Goal: Task Accomplishment & Management: Use online tool/utility

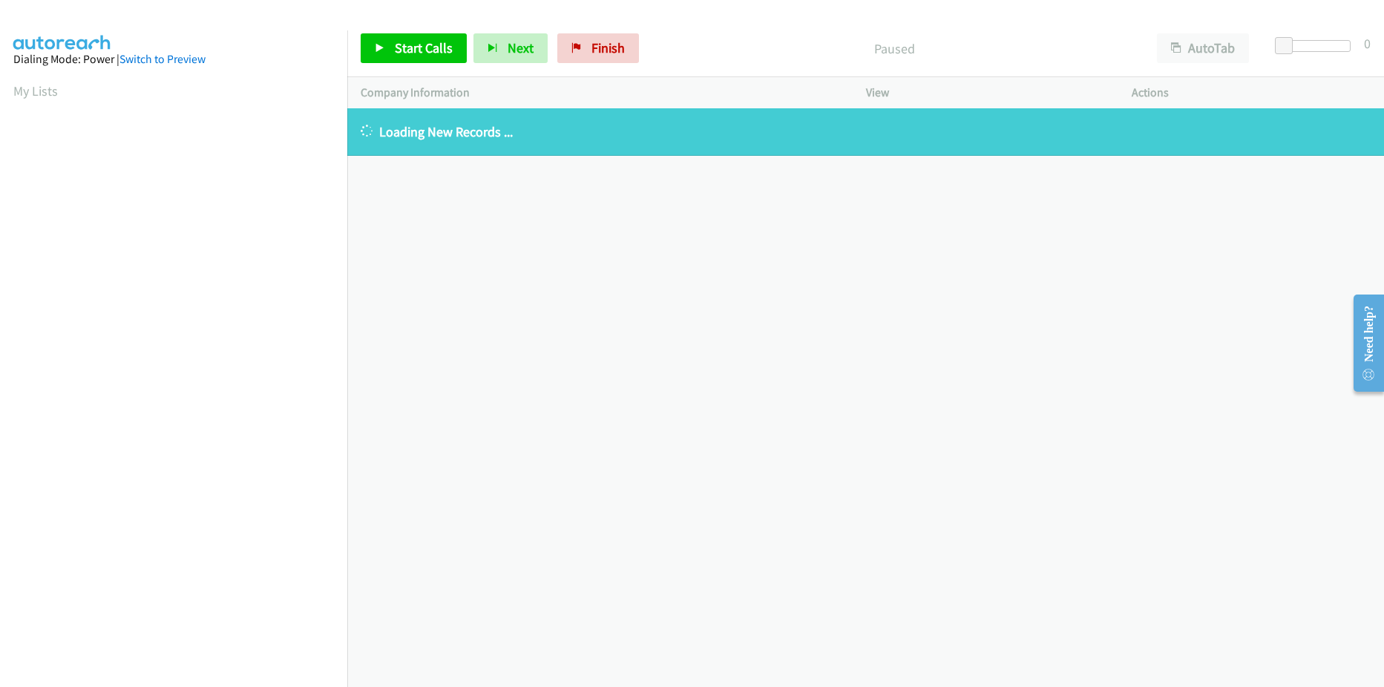
click at [10, 82] on aside "Dialing Mode: Power | Switch to Preview My Lists" at bounding box center [173, 441] width 347 height 822
click at [10, 87] on aside "Dialing Mode: Power | Switch to Preview My Lists" at bounding box center [173, 441] width 347 height 822
click at [22, 91] on link "My Lists" at bounding box center [35, 90] width 45 height 17
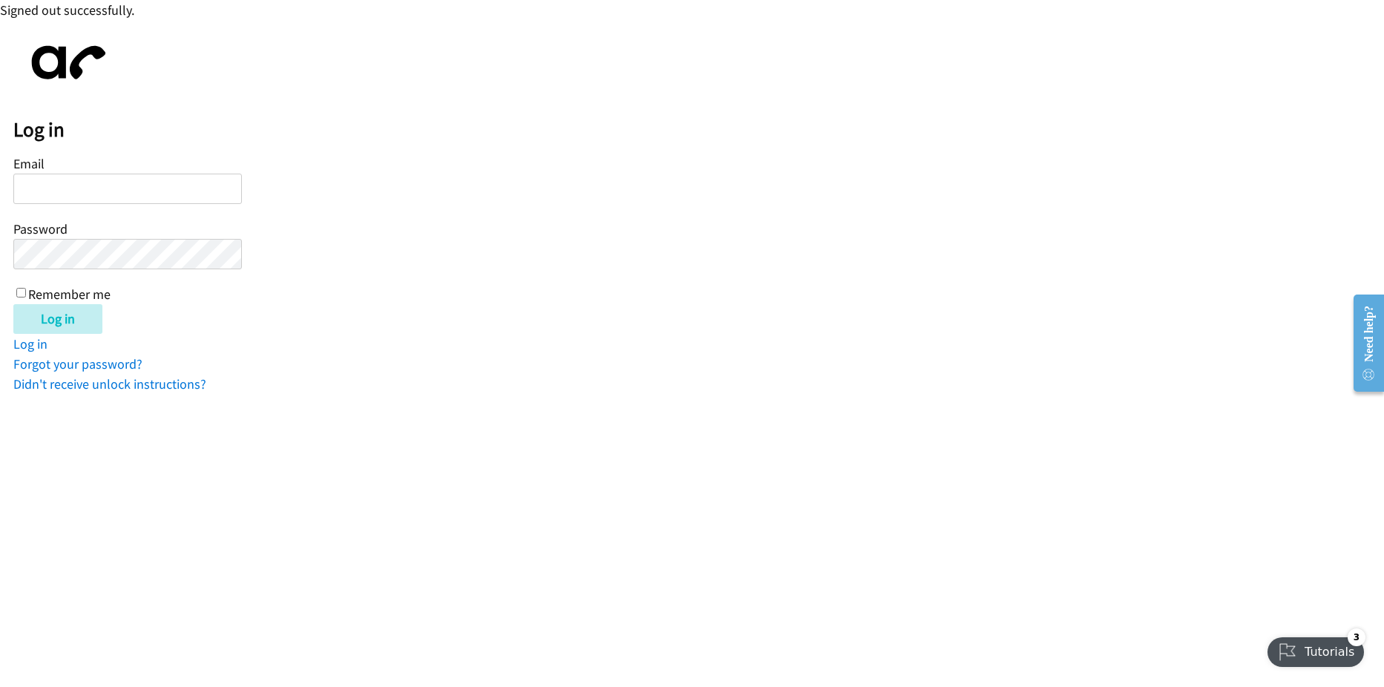
click at [72, 186] on input "Email" at bounding box center [127, 189] width 229 height 30
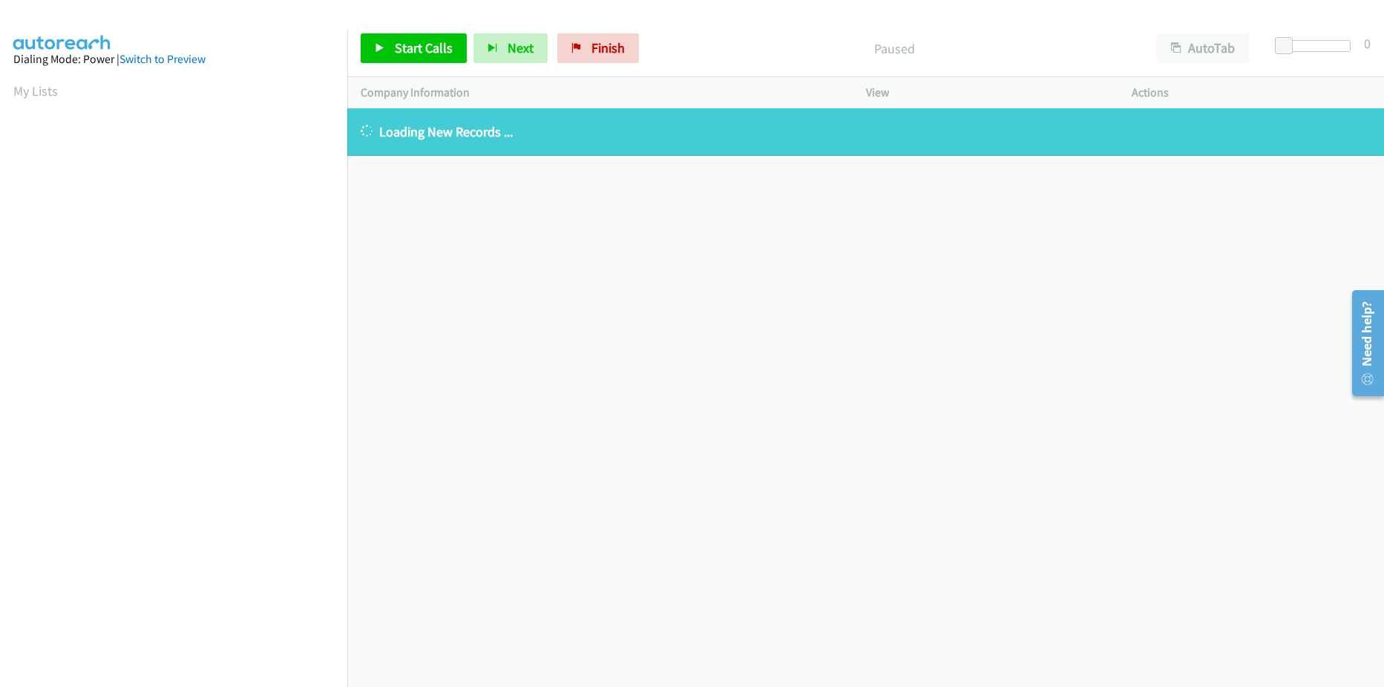
click at [428, 593] on div "+1 415-964-1034 Call failed - Please reload the list and try again The Callbar …" at bounding box center [865, 397] width 1037 height 579
